Goal: Task Accomplishment & Management: Manage account settings

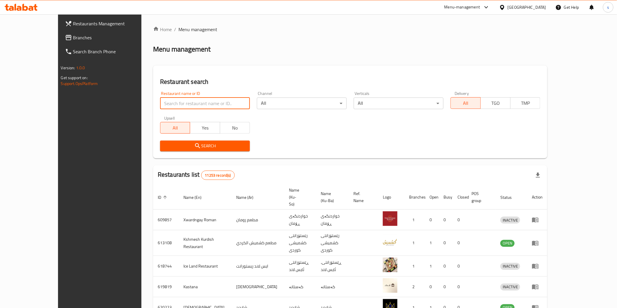
type input "340744123"
click at [229, 103] on input "340744123" at bounding box center [205, 104] width 90 height 12
click at [55, 41] on link "Branches" at bounding box center [108, 38] width 106 height 14
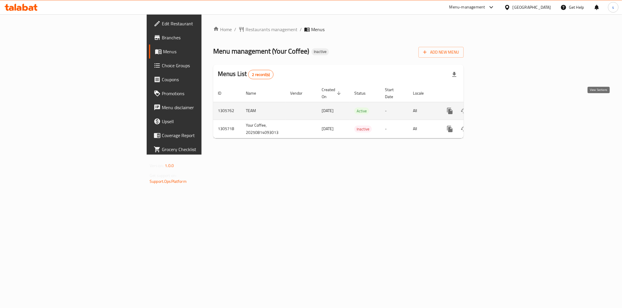
click at [495, 108] on icon "enhanced table" at bounding box center [491, 111] width 7 height 7
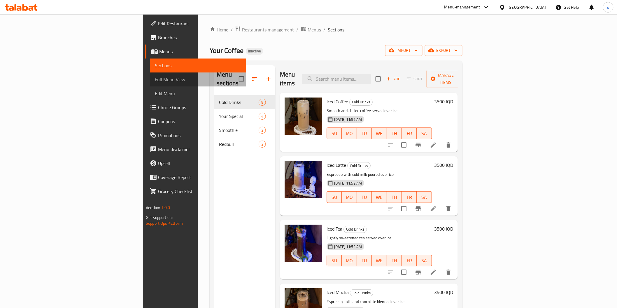
click at [155, 81] on span "Full Menu View" at bounding box center [198, 79] width 86 height 7
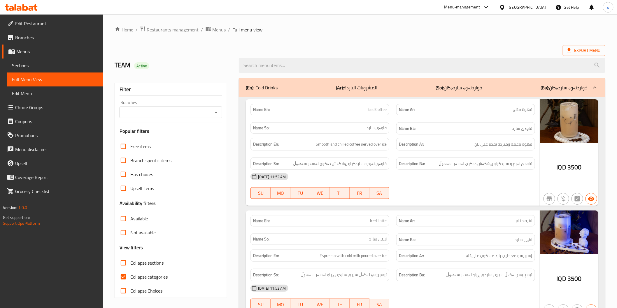
click at [148, 107] on div "Branches" at bounding box center [171, 113] width 103 height 12
click at [165, 107] on div "Branches" at bounding box center [171, 113] width 103 height 12
click at [165, 112] on input "Branches" at bounding box center [166, 112] width 90 height 8
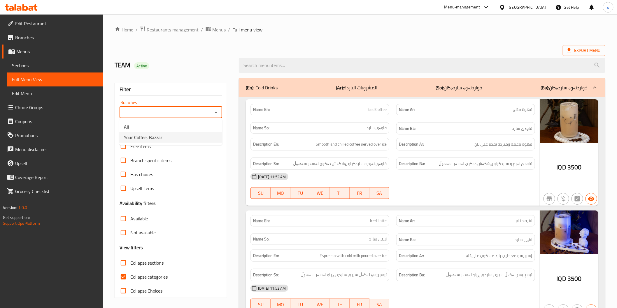
click at [166, 138] on li "Your Coffee, Bazzar" at bounding box center [170, 137] width 103 height 10
type input "Your Coffee, Bazzar"
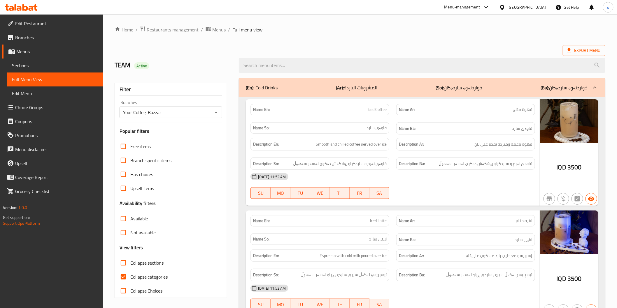
click at [399, 186] on div "14-08-2025 11:52 AM SU MO TU WE TH FR SA" at bounding box center [392, 186] width 291 height 33
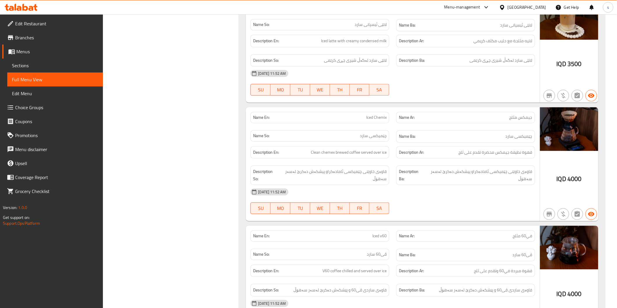
scroll to position [550, 0]
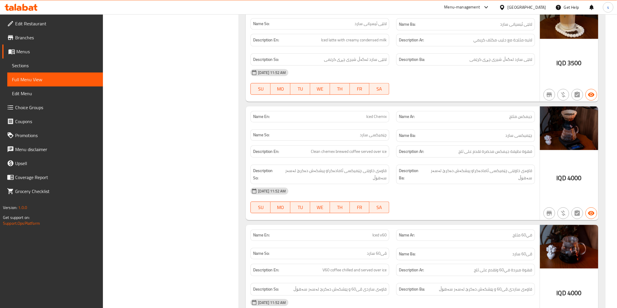
click at [378, 119] on span "Iced Chemix" at bounding box center [376, 117] width 20 height 6
copy span "Iced Chemix"
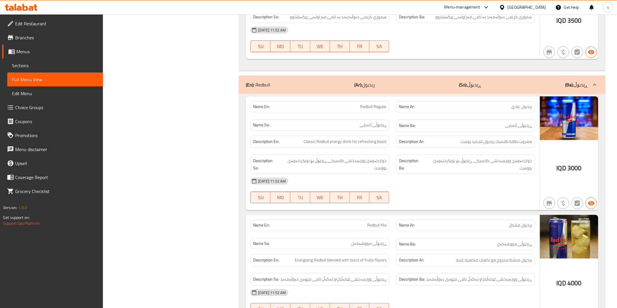
scroll to position [1709, 0]
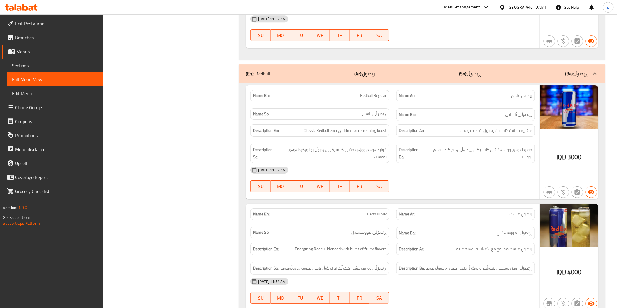
drag, startPoint x: 376, startPoint y: 75, endPoint x: 373, endPoint y: 77, distance: 3.8
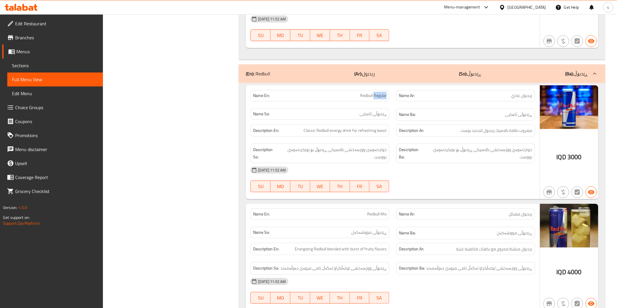
copy span "Redbull Regular"
click at [2, 65] on div "Sections" at bounding box center [52, 66] width 102 height 14
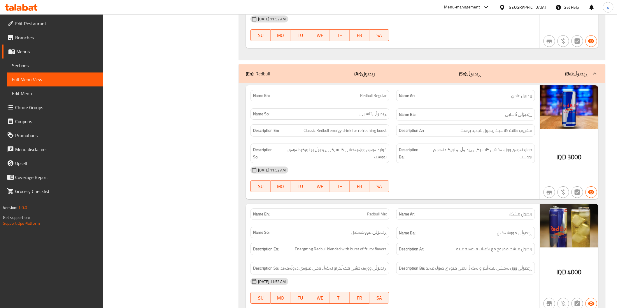
click at [20, 65] on span "Sections" at bounding box center [55, 65] width 86 height 7
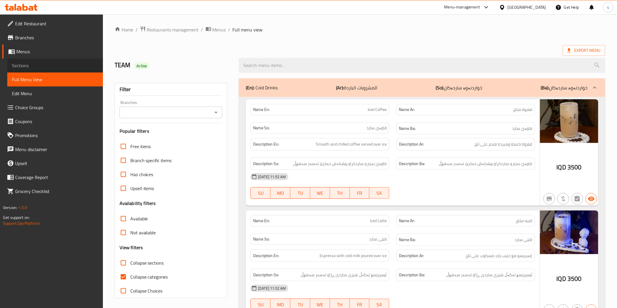
click at [20, 64] on span "Sections" at bounding box center [55, 65] width 86 height 7
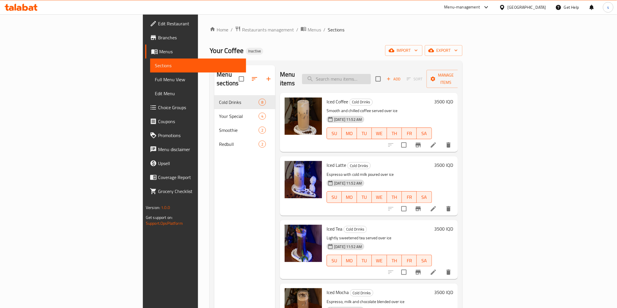
click at [371, 78] on input "search" at bounding box center [336, 79] width 69 height 10
paste input "Iced Chemix"
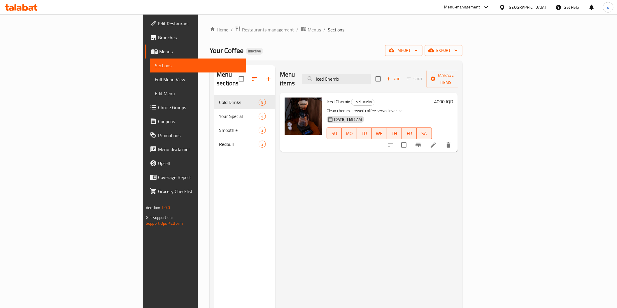
type input "Iced Chemix"
click at [455, 142] on div at bounding box center [420, 145] width 72 height 14
click at [441, 141] on li at bounding box center [433, 145] width 16 height 10
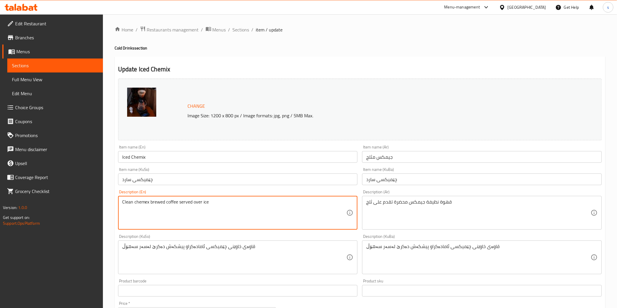
drag, startPoint x: 136, startPoint y: 206, endPoint x: 113, endPoint y: 202, distance: 23.7
type textarea "Chemex brewed coffee served over ice"
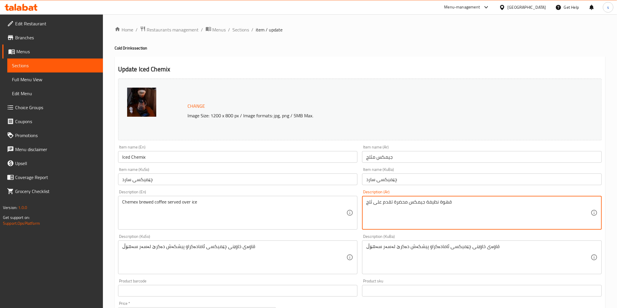
click at [438, 204] on textarea "قهوة نظيفة جيمكس محضرة تقدم على ثلج" at bounding box center [478, 213] width 225 height 28
type textarea "قهوة جيمكس محضرة تقدم على ثلج"
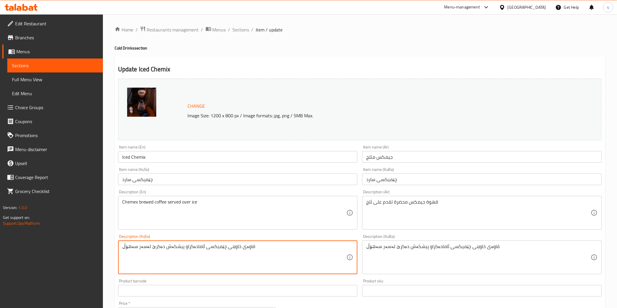
click at [228, 249] on textarea "قاوەی خاوێنی چێمیکسی ئامادەکراو پیشکەش دەکرێ لەسەر سەهۆڵ" at bounding box center [234, 258] width 225 height 28
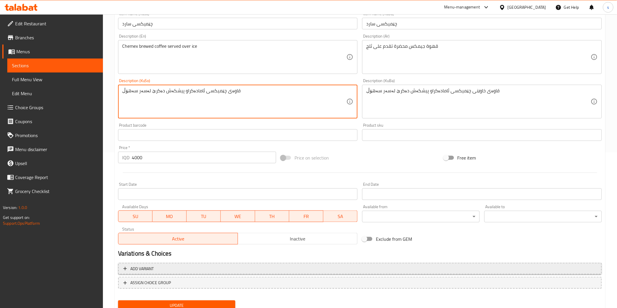
scroll to position [178, 0]
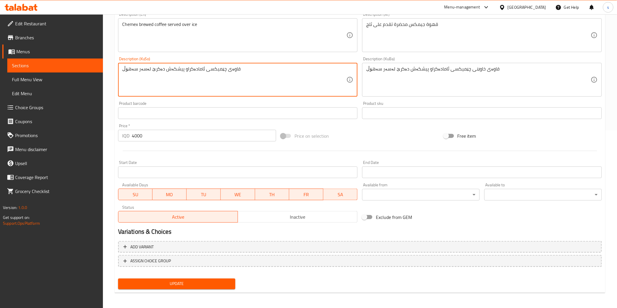
type textarea "قاوەی چێمیکسی ئامادەکراو پیشکەش دەکرێ لەسەر سەهۆڵ"
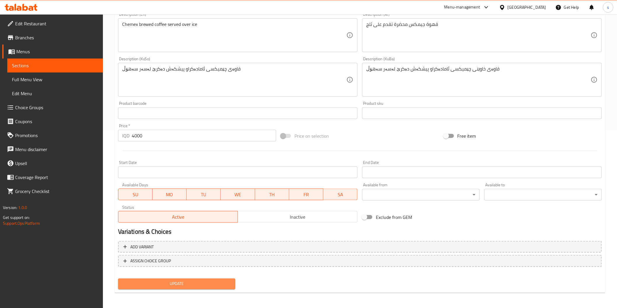
click at [198, 287] on span "Update" at bounding box center [177, 284] width 108 height 7
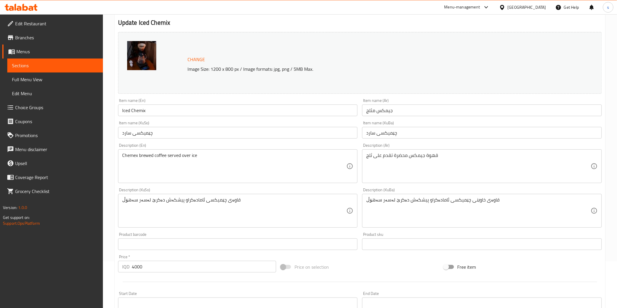
scroll to position [0, 0]
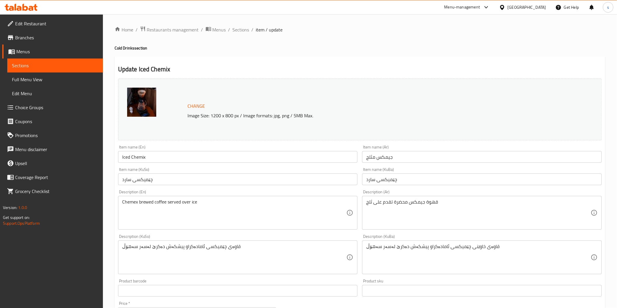
click at [249, 30] on ol "Home / Restaurants management / Menus / Sections / item / update" at bounding box center [360, 30] width 491 height 8
click at [246, 30] on span "Sections" at bounding box center [241, 29] width 17 height 7
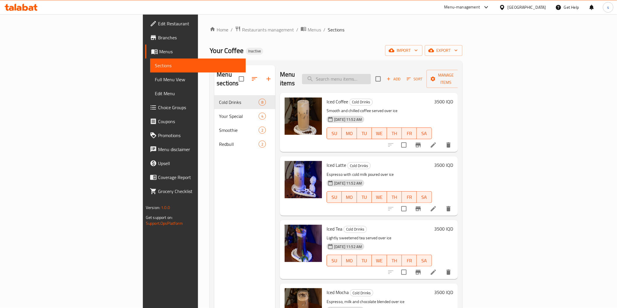
click at [371, 74] on input "search" at bounding box center [336, 79] width 69 height 10
paste input "Redbull Regular"
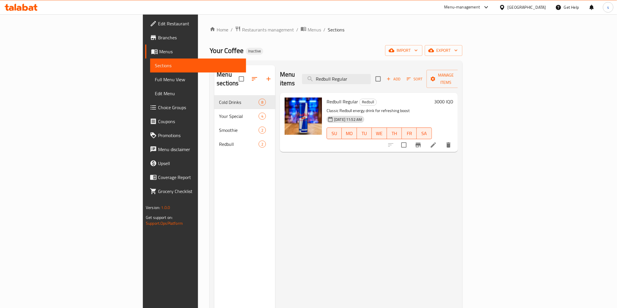
type input "Redbull Regular"
click at [437, 142] on icon at bounding box center [433, 145] width 7 height 7
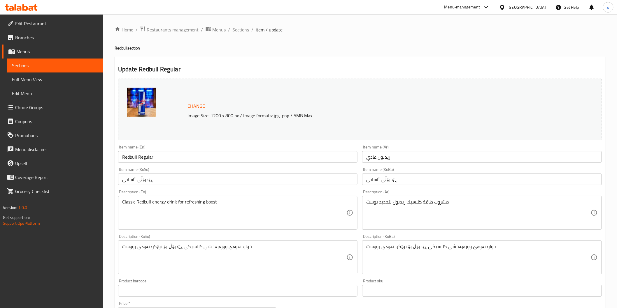
scroll to position [32, 0]
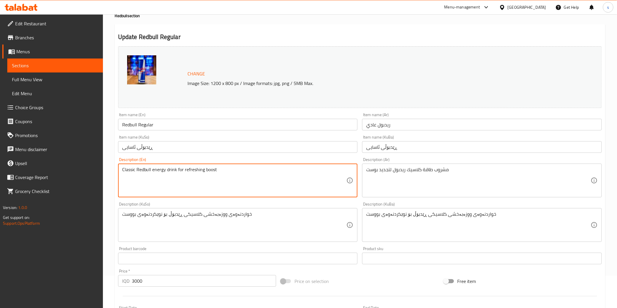
drag, startPoint x: 177, startPoint y: 172, endPoint x: 257, endPoint y: 178, distance: 80.4
type textarea "Classic Redbull energy drink"
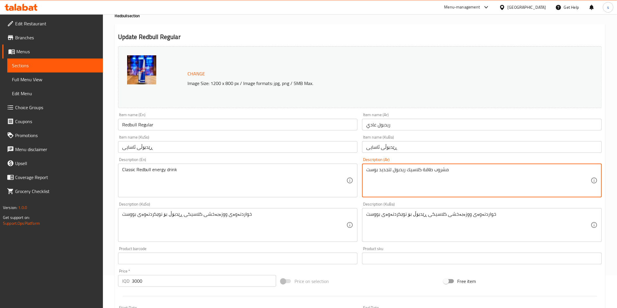
drag, startPoint x: 392, startPoint y: 169, endPoint x: 333, endPoint y: 170, distance: 58.6
type textarea "مشروب طاقة كلاسيك ريدبول"
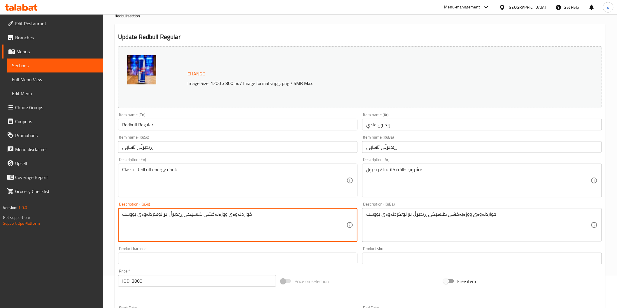
drag, startPoint x: 165, startPoint y: 213, endPoint x: 93, endPoint y: 218, distance: 72.7
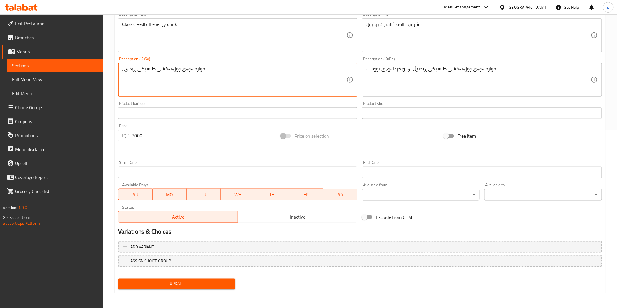
type textarea "خواردنەوەی ووزەبەخشی کلاسیکی ڕێدبۆڵ"
click at [205, 294] on div "Home / Restaurants management / Menus / Sections / item / update Redbull sectio…" at bounding box center [360, 73] width 491 height 450
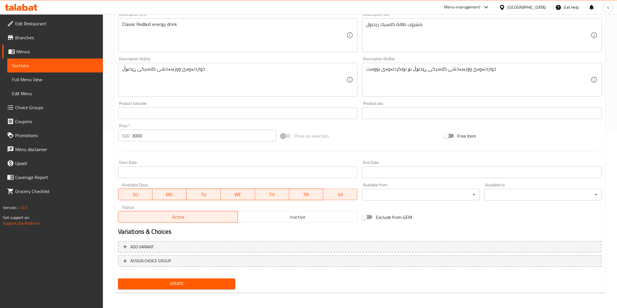
click at [205, 283] on span "Update" at bounding box center [177, 284] width 108 height 7
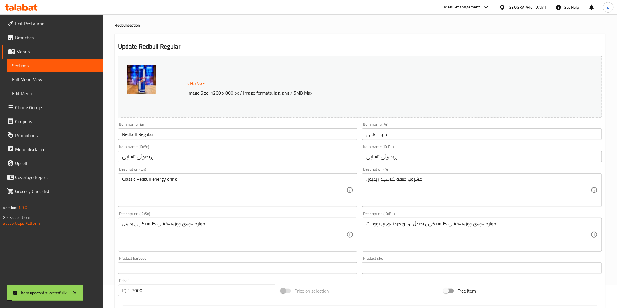
scroll to position [16, 0]
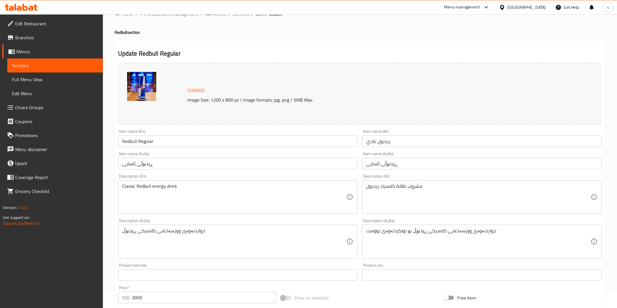
click at [31, 9] on icon at bounding box center [21, 7] width 33 height 7
